Goal: Task Accomplishment & Management: Use online tool/utility

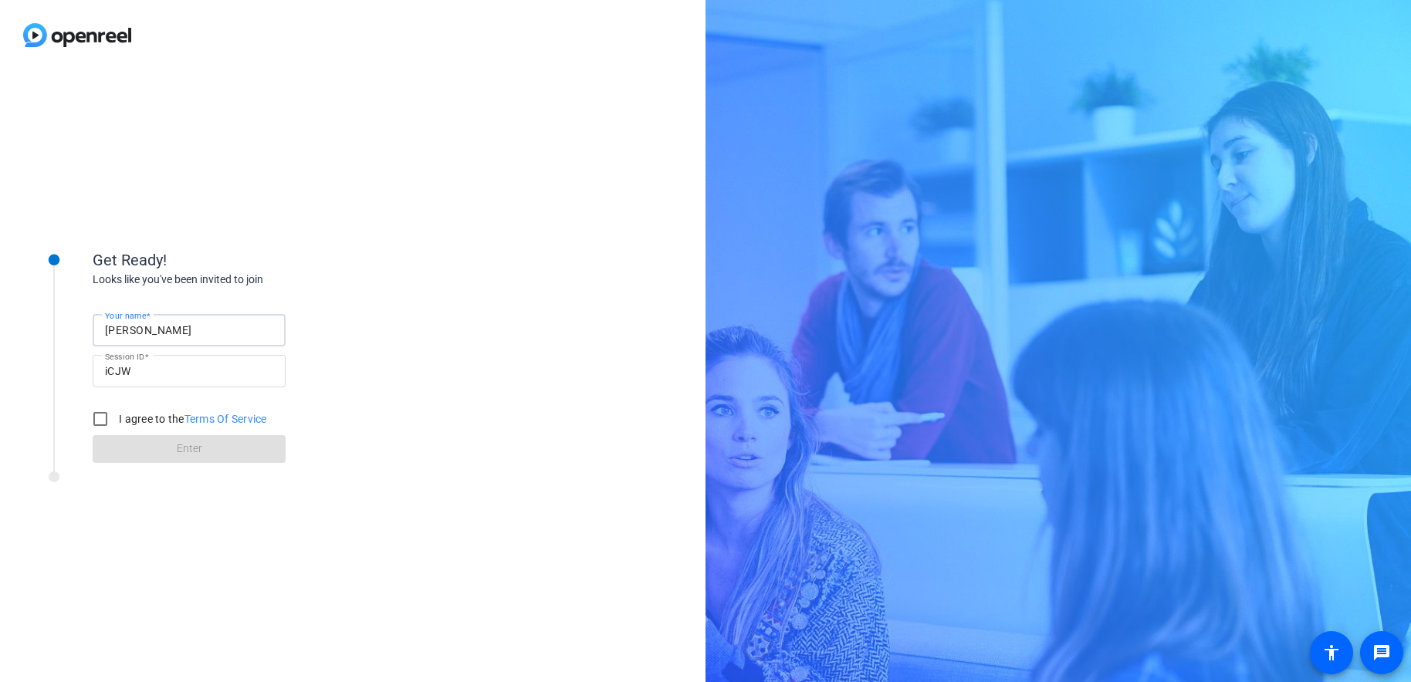
drag, startPoint x: 178, startPoint y: 328, endPoint x: 72, endPoint y: 323, distance: 106.6
click at [72, 323] on div "Get Ready! Looks like you've been invited to join Your name [PERSON_NAME] Sessi…" at bounding box center [208, 346] width 386 height 250
type input "[PERSON_NAME]"
click at [93, 417] on input "I agree to the Terms Of Service" at bounding box center [100, 419] width 31 height 31
checkbox input "true"
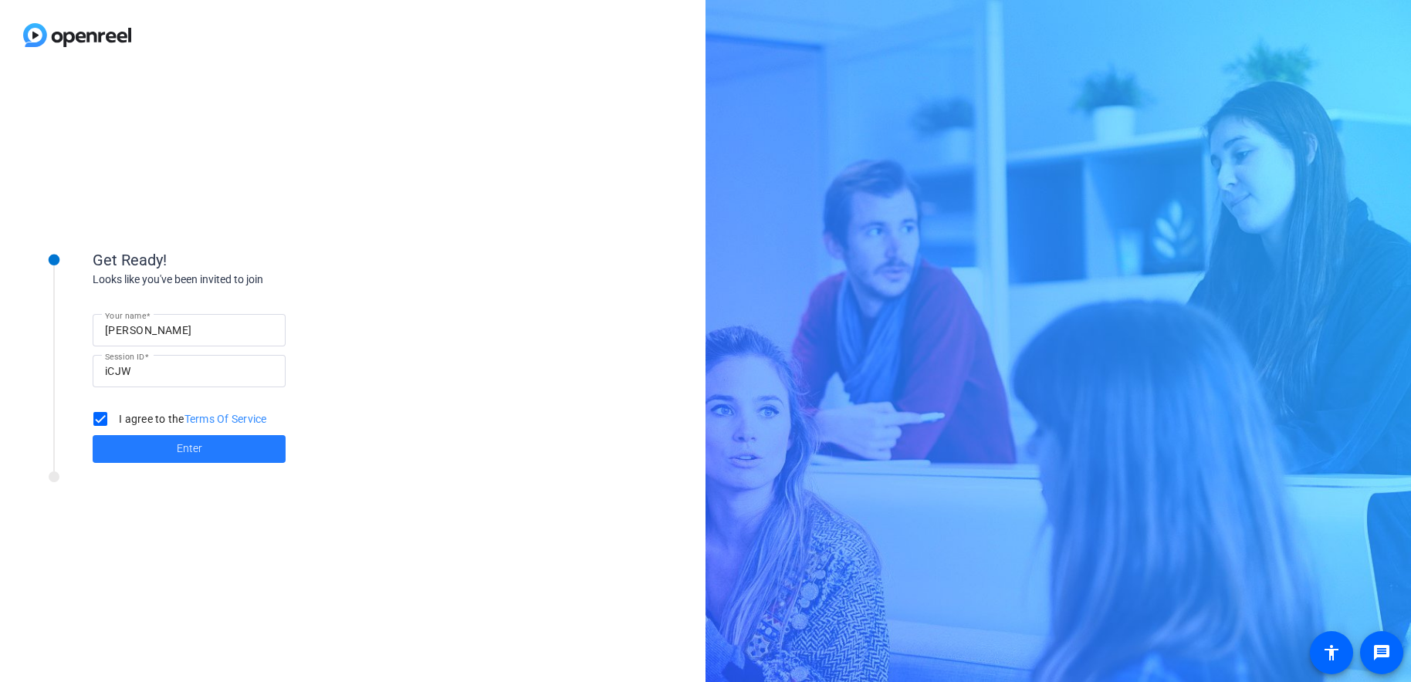
click at [163, 448] on span at bounding box center [189, 449] width 193 height 37
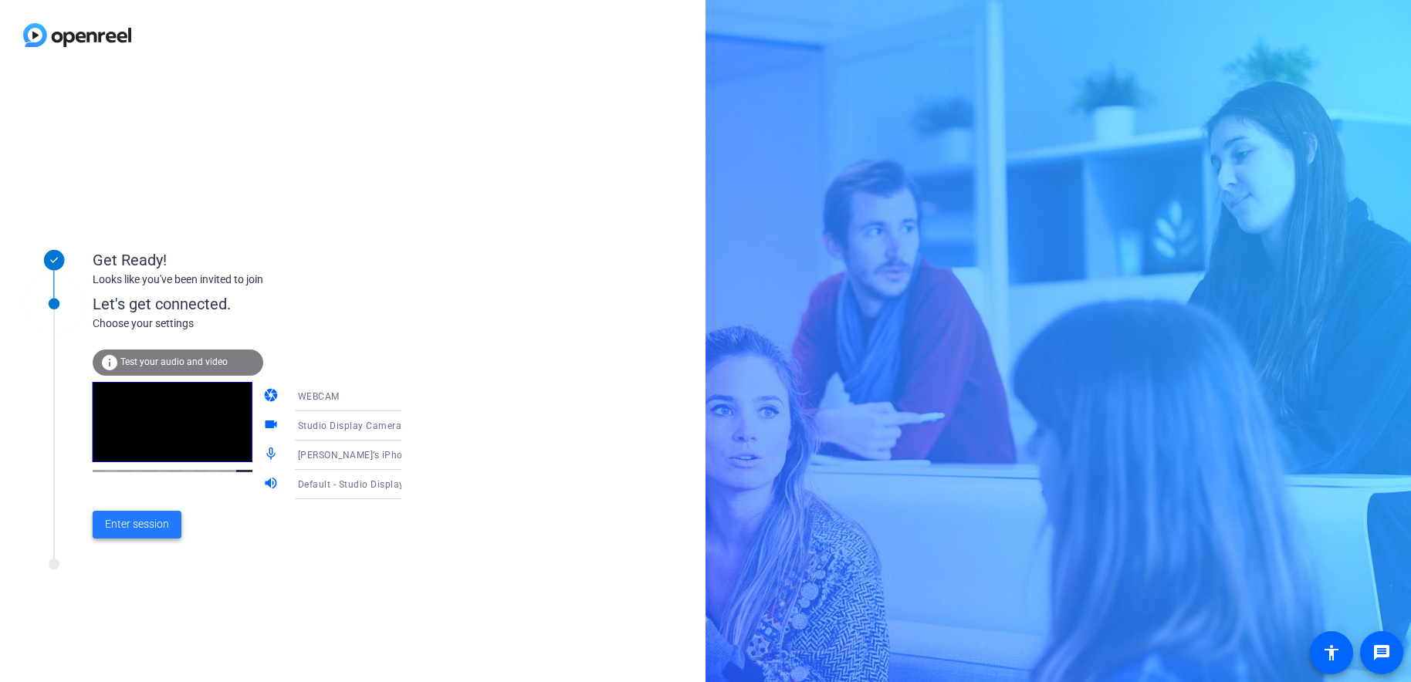
click at [156, 529] on span "Enter session" at bounding box center [137, 524] width 64 height 16
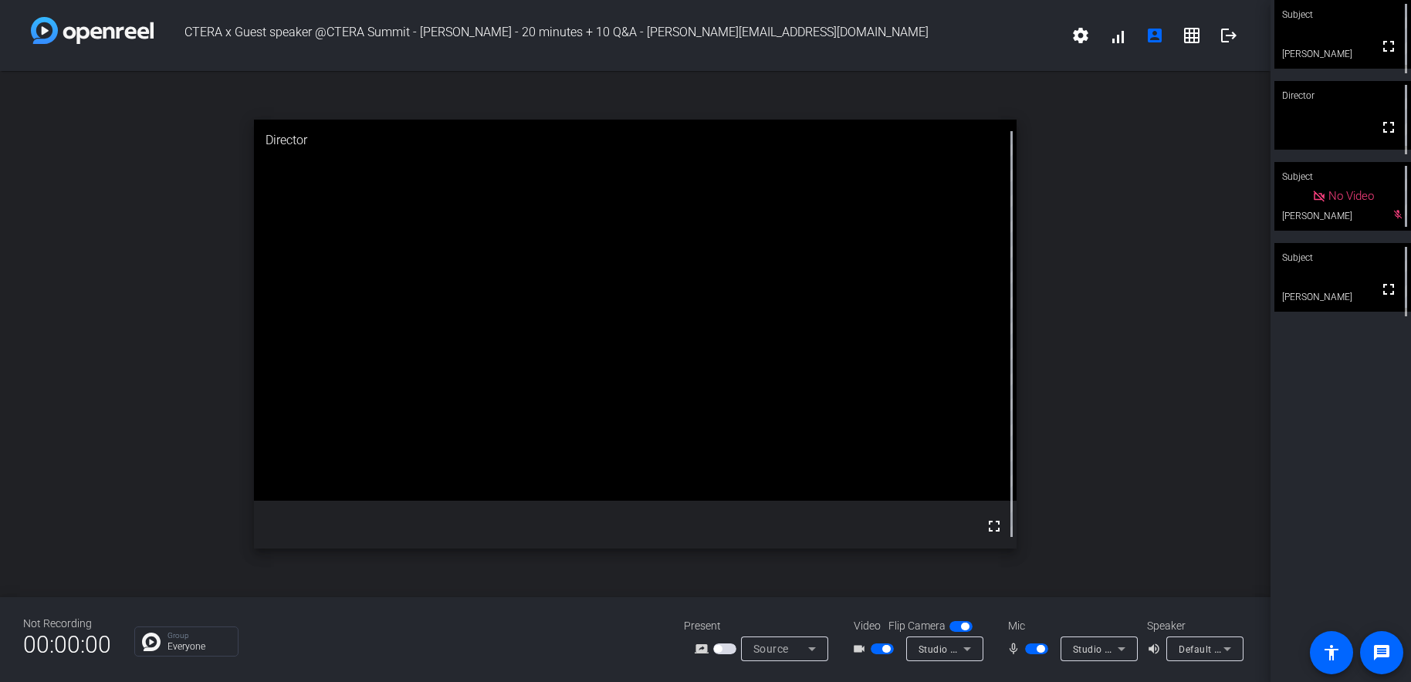
click at [1029, 648] on span "button" at bounding box center [1036, 649] width 23 height 11
click at [1030, 649] on span "button" at bounding box center [1030, 649] width 8 height 8
click at [1034, 650] on span "button" at bounding box center [1036, 649] width 23 height 11
click at [877, 647] on span "button" at bounding box center [881, 649] width 23 height 11
click at [1028, 650] on span "button" at bounding box center [1030, 649] width 8 height 8
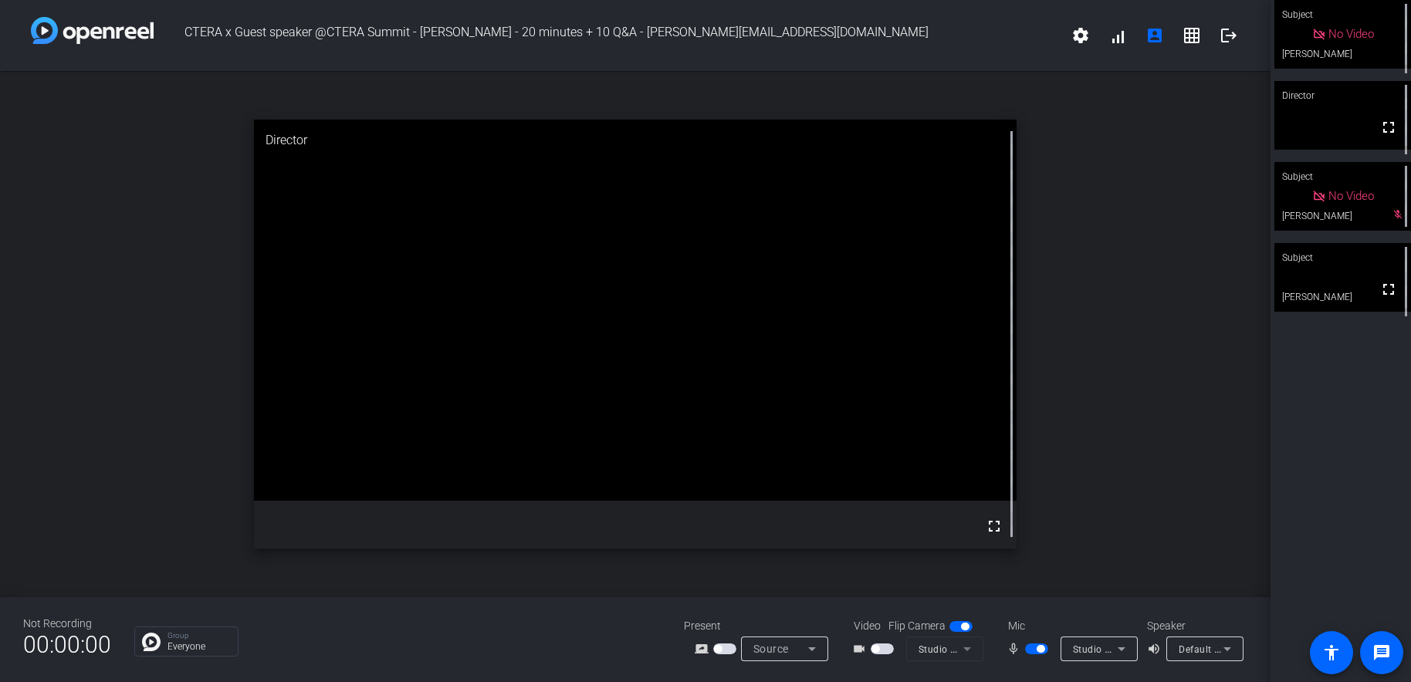
click at [876, 650] on span "button" at bounding box center [875, 649] width 8 height 8
click at [1031, 649] on span "button" at bounding box center [1036, 649] width 23 height 11
click at [878, 651] on span "button" at bounding box center [881, 649] width 23 height 11
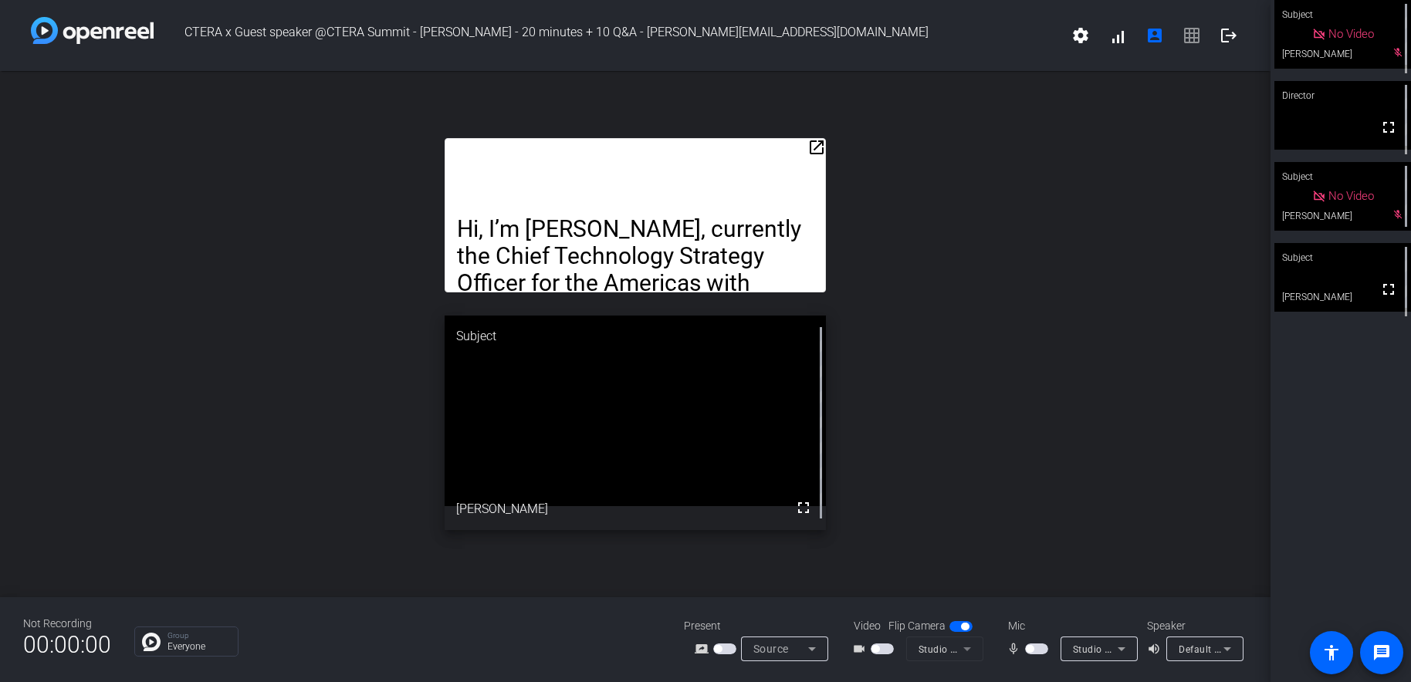
click at [1032, 650] on span "button" at bounding box center [1030, 649] width 8 height 8
click at [1032, 650] on span "button" at bounding box center [1036, 649] width 23 height 11
click at [1032, 650] on span "button" at bounding box center [1030, 649] width 8 height 8
click at [1028, 647] on span "button" at bounding box center [1036, 649] width 23 height 11
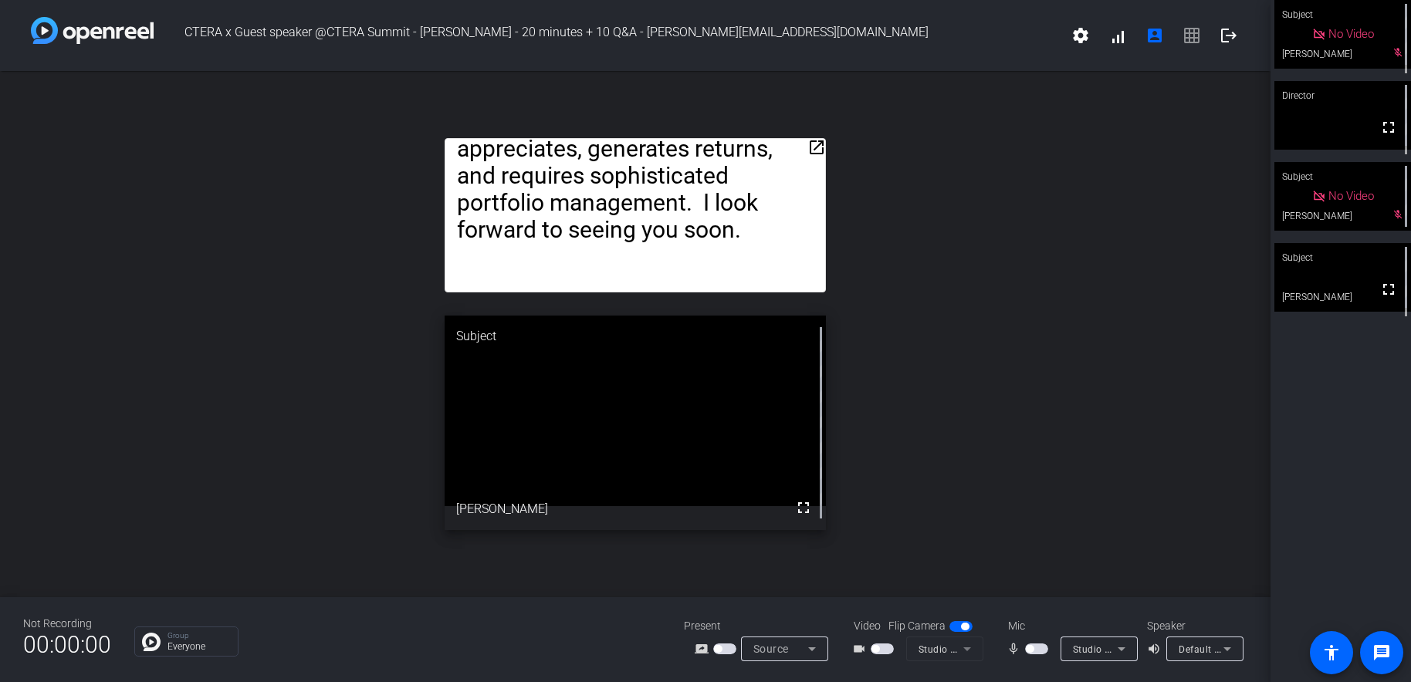
click at [1030, 648] on span "button" at bounding box center [1030, 649] width 8 height 8
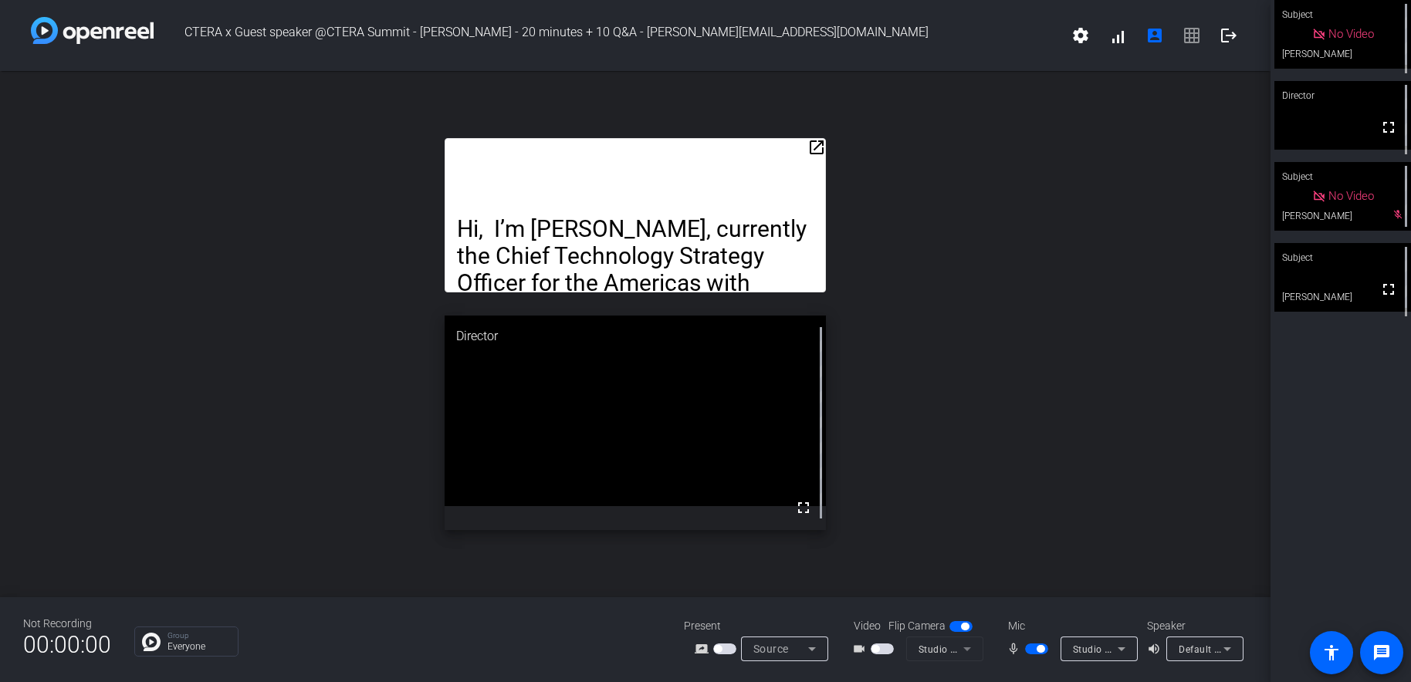
click at [877, 647] on span "button" at bounding box center [875, 649] width 8 height 8
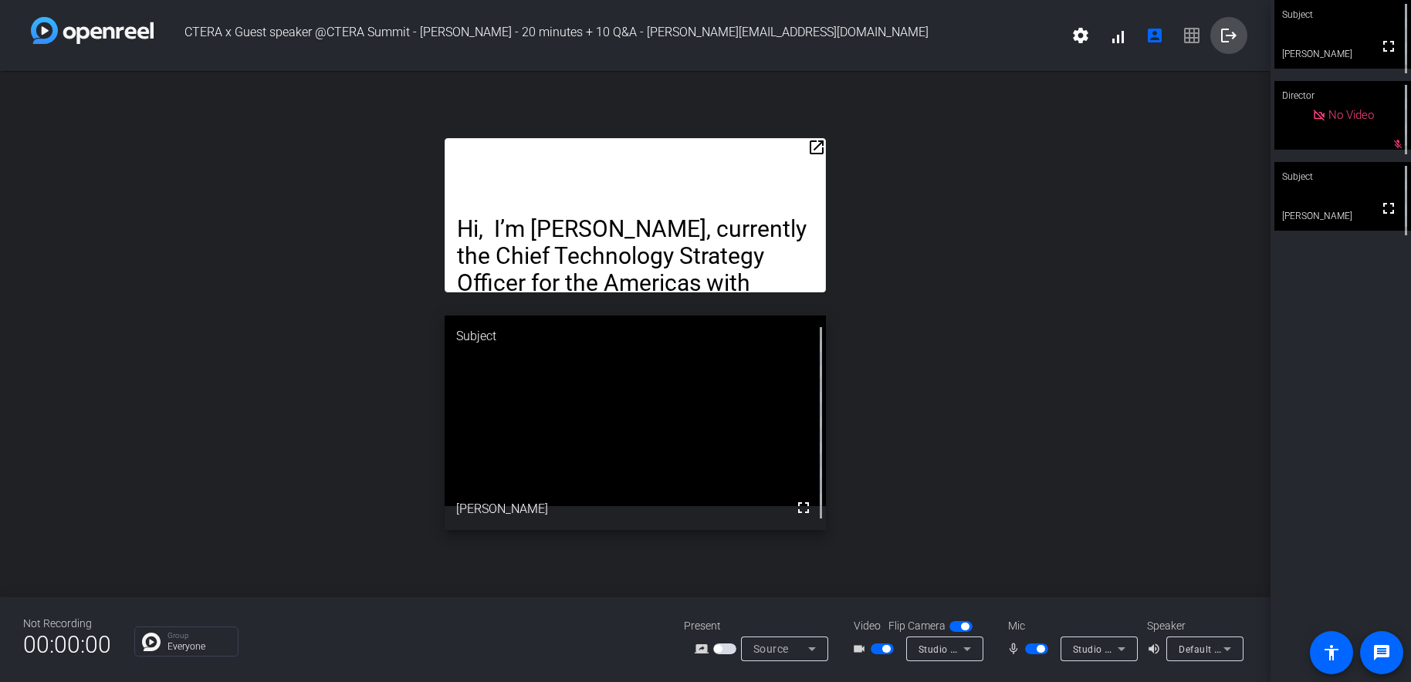
click at [1228, 33] on mat-icon "logout" at bounding box center [1228, 35] width 19 height 19
